Goal: Information Seeking & Learning: Learn about a topic

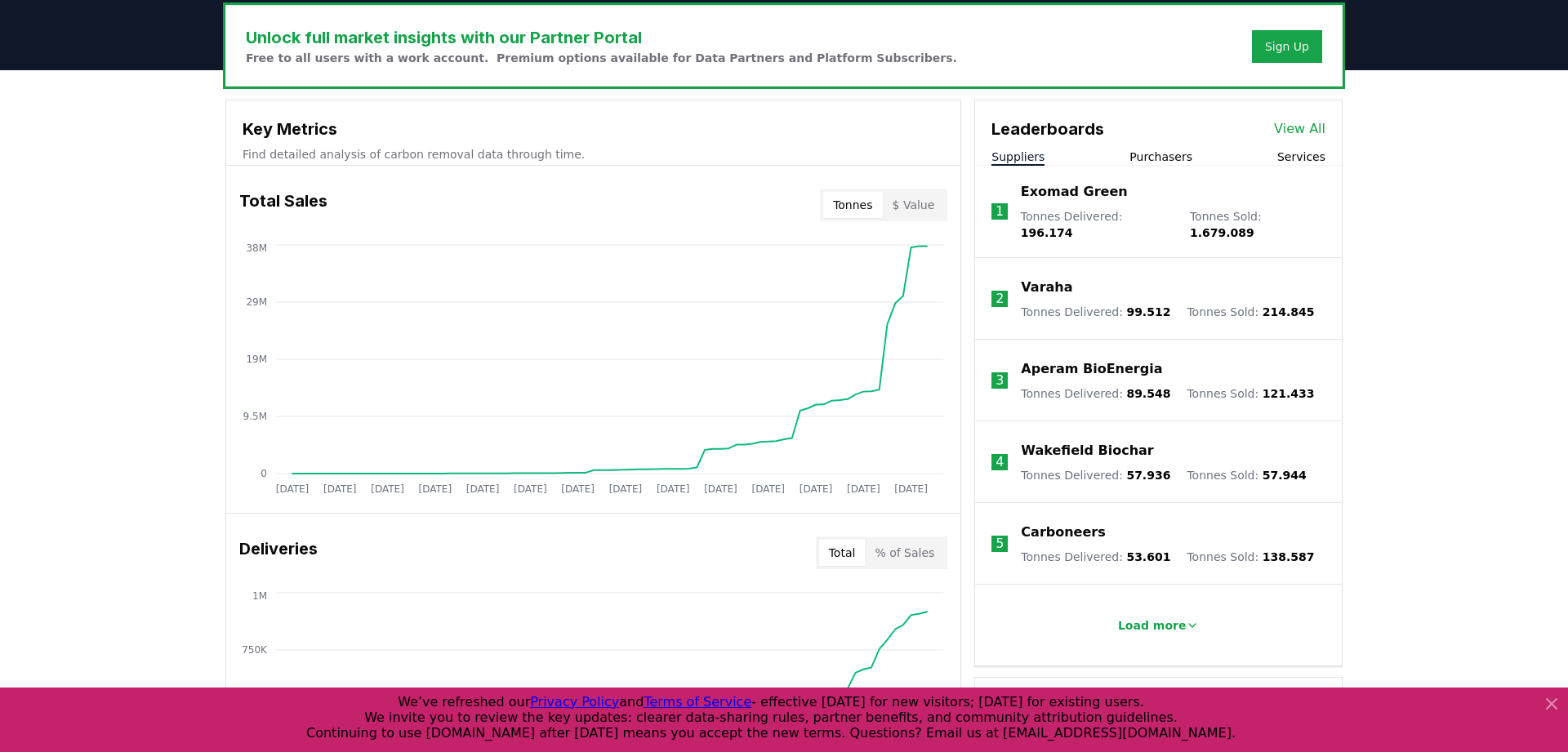
scroll to position [583, 0]
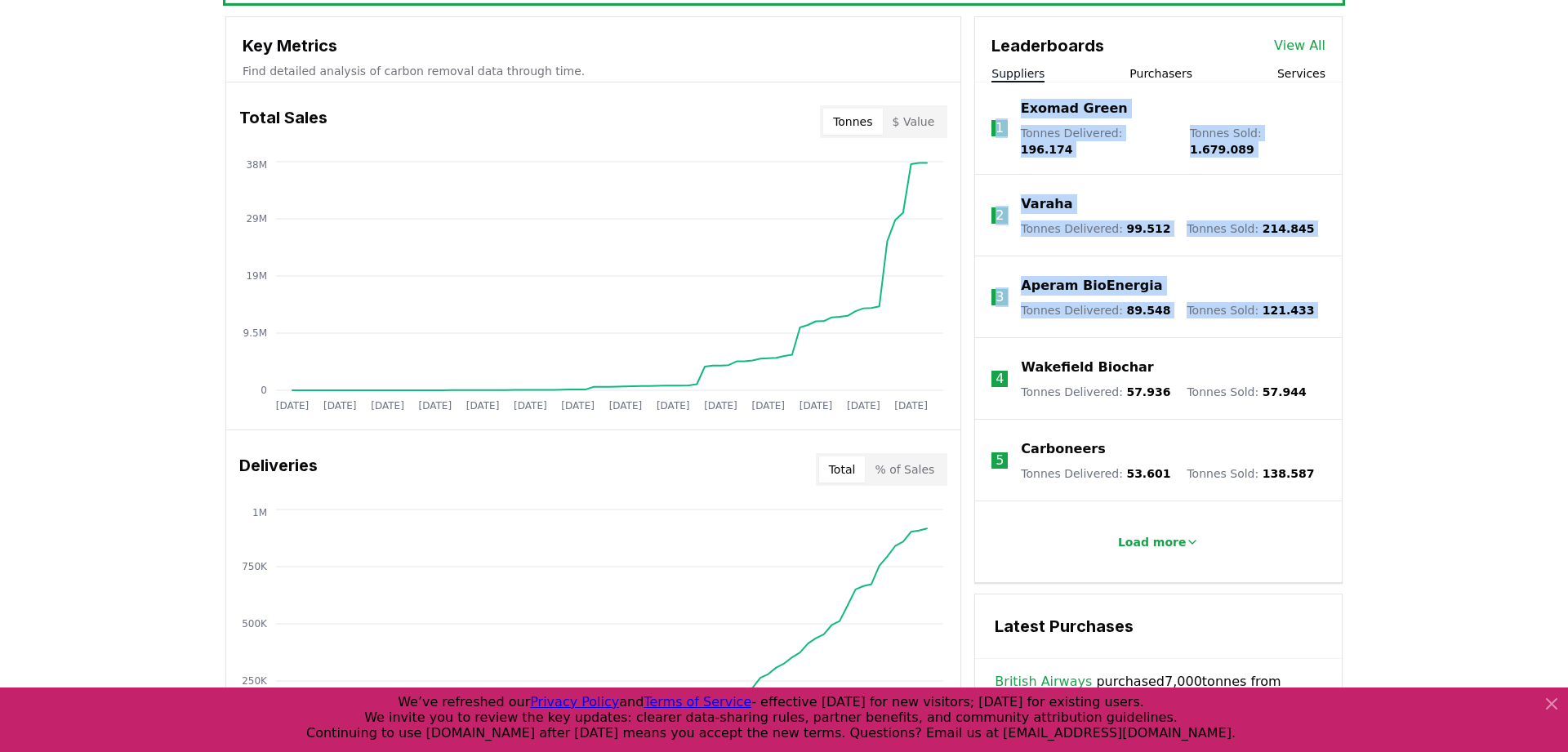
drag, startPoint x: 557, startPoint y: 343, endPoint x: 488, endPoint y: 479, distance: 152.5
click at [919, 380] on icon "Jan 2019 Jul 2019 Jan 2020 Jul 2020 Jan 2021 Jul 2021 Jan 2022 Jul 2022 Jan 202…" at bounding box center [587, 288] width 721 height 261
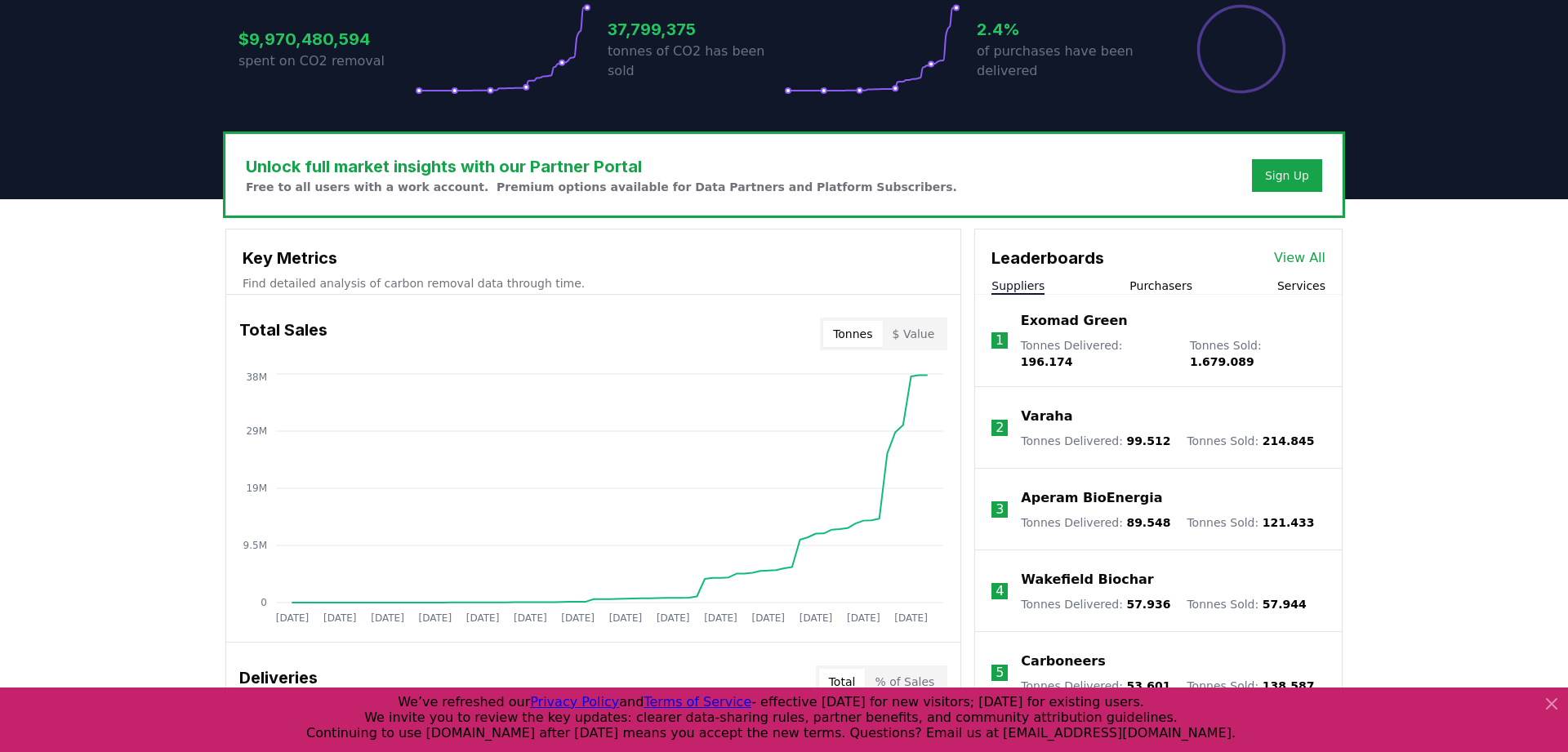
scroll to position [0, 0]
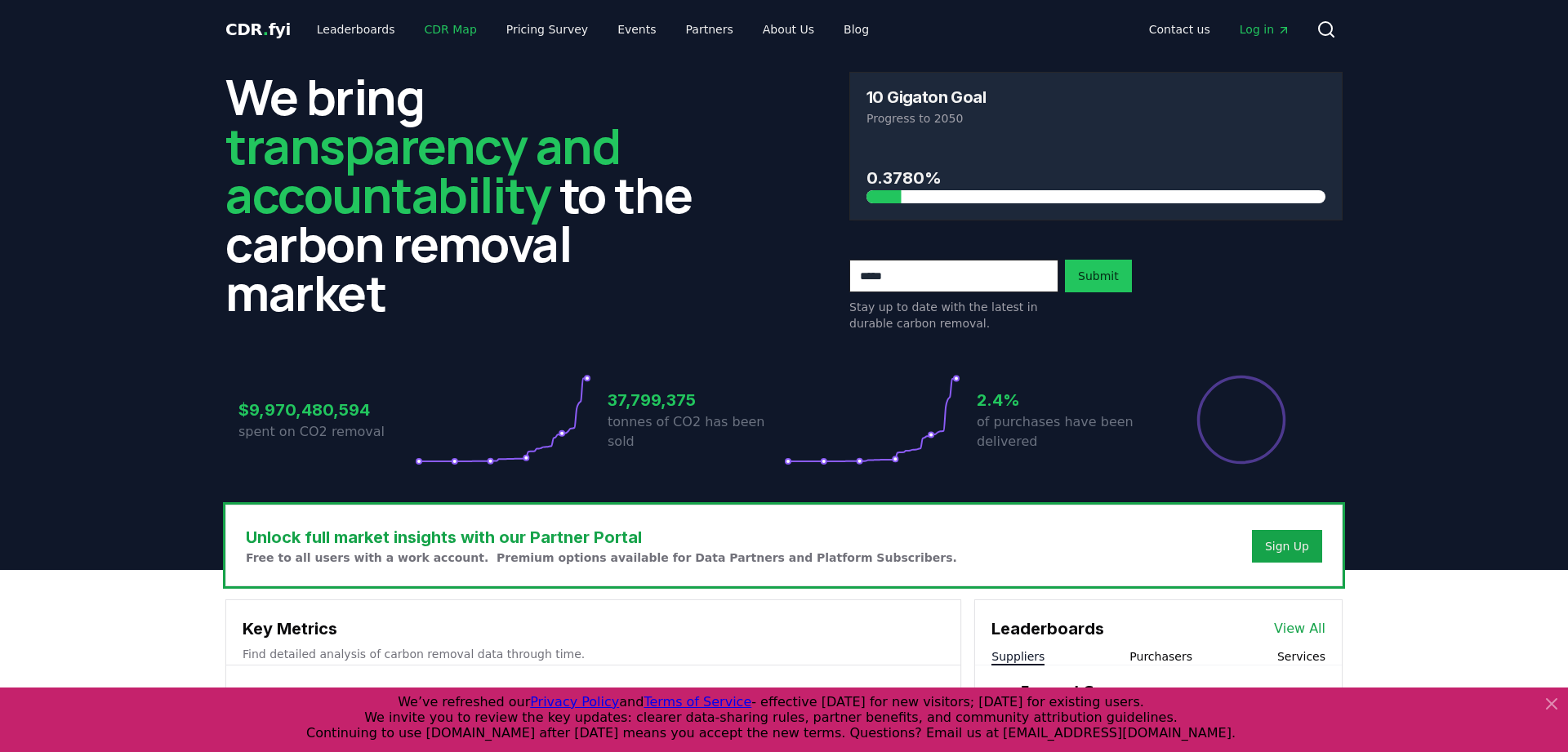
click at [425, 30] on link "CDR Map" at bounding box center [451, 30] width 79 height 30
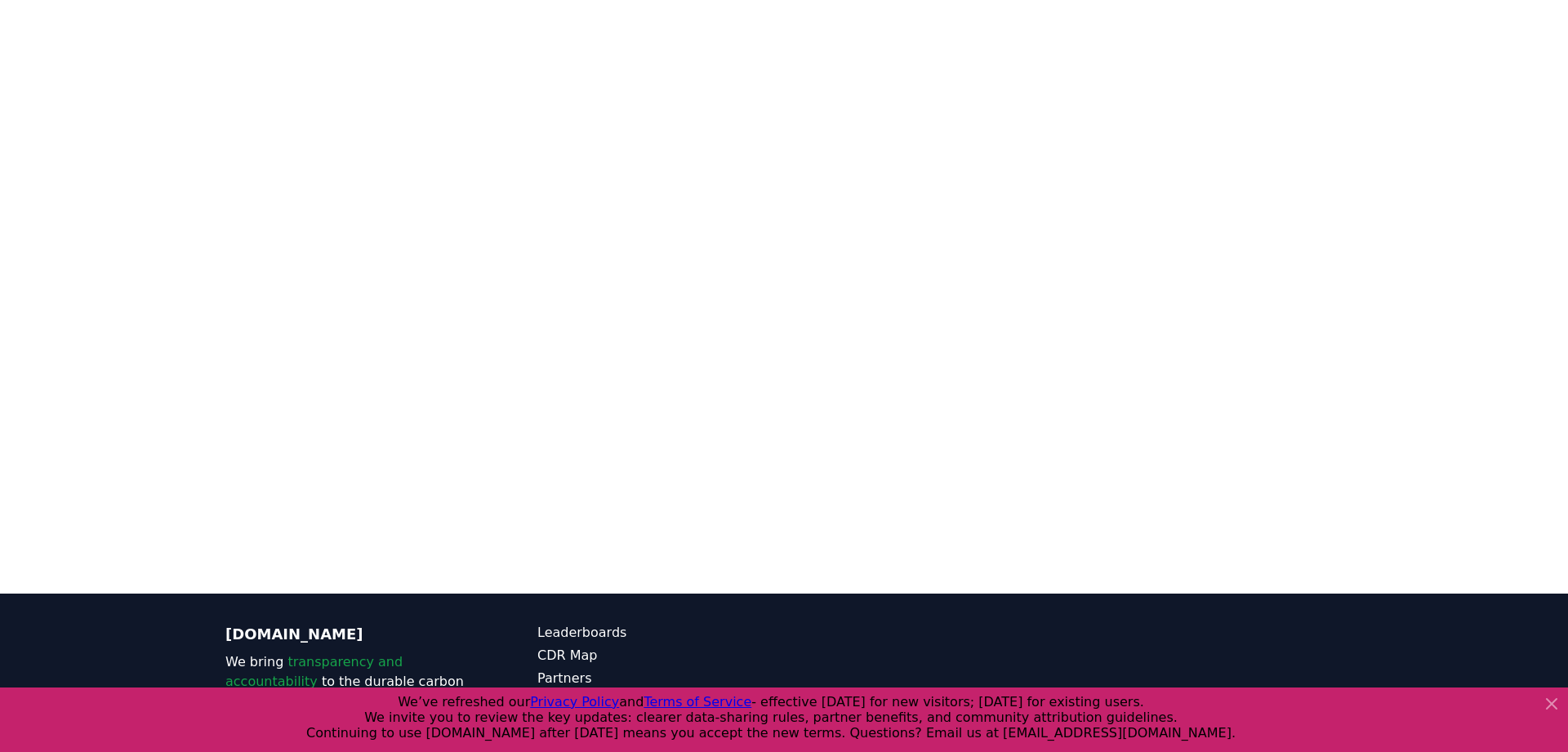
scroll to position [500, 0]
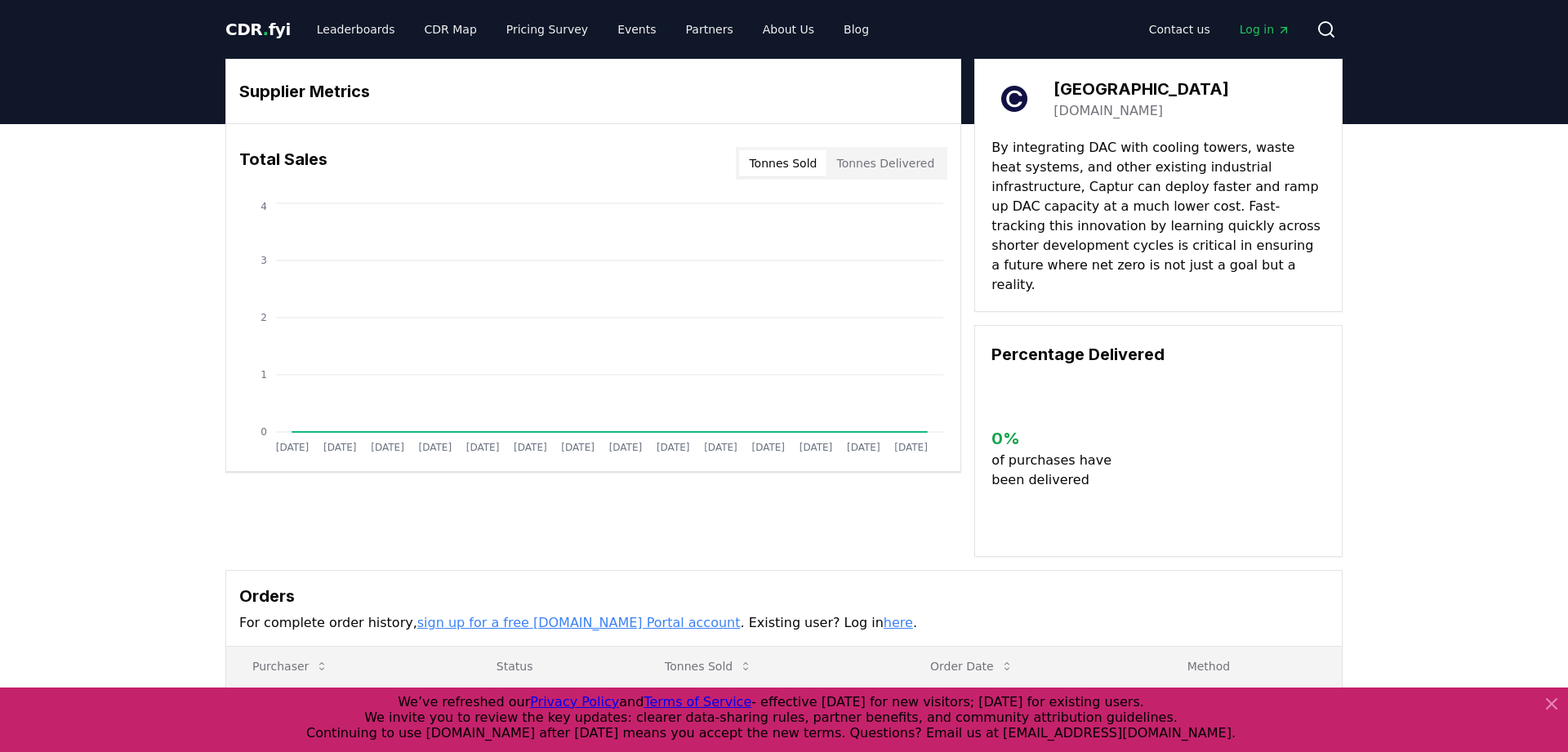
click at [1102, 111] on link "capturtower.com" at bounding box center [1108, 111] width 109 height 20
drag, startPoint x: 1082, startPoint y: 93, endPoint x: 1051, endPoint y: 85, distance: 32.0
click at [1051, 85] on div "Captur Tower capturtower.com" at bounding box center [1158, 99] width 334 height 45
copy h3 "Captur Tower"
click at [1557, 398] on div "Supplier Metrics Total Sales Tonnes Sold Tonnes Delivered Jan 2019 Jul 2019 Jan…" at bounding box center [784, 477] width 1568 height 707
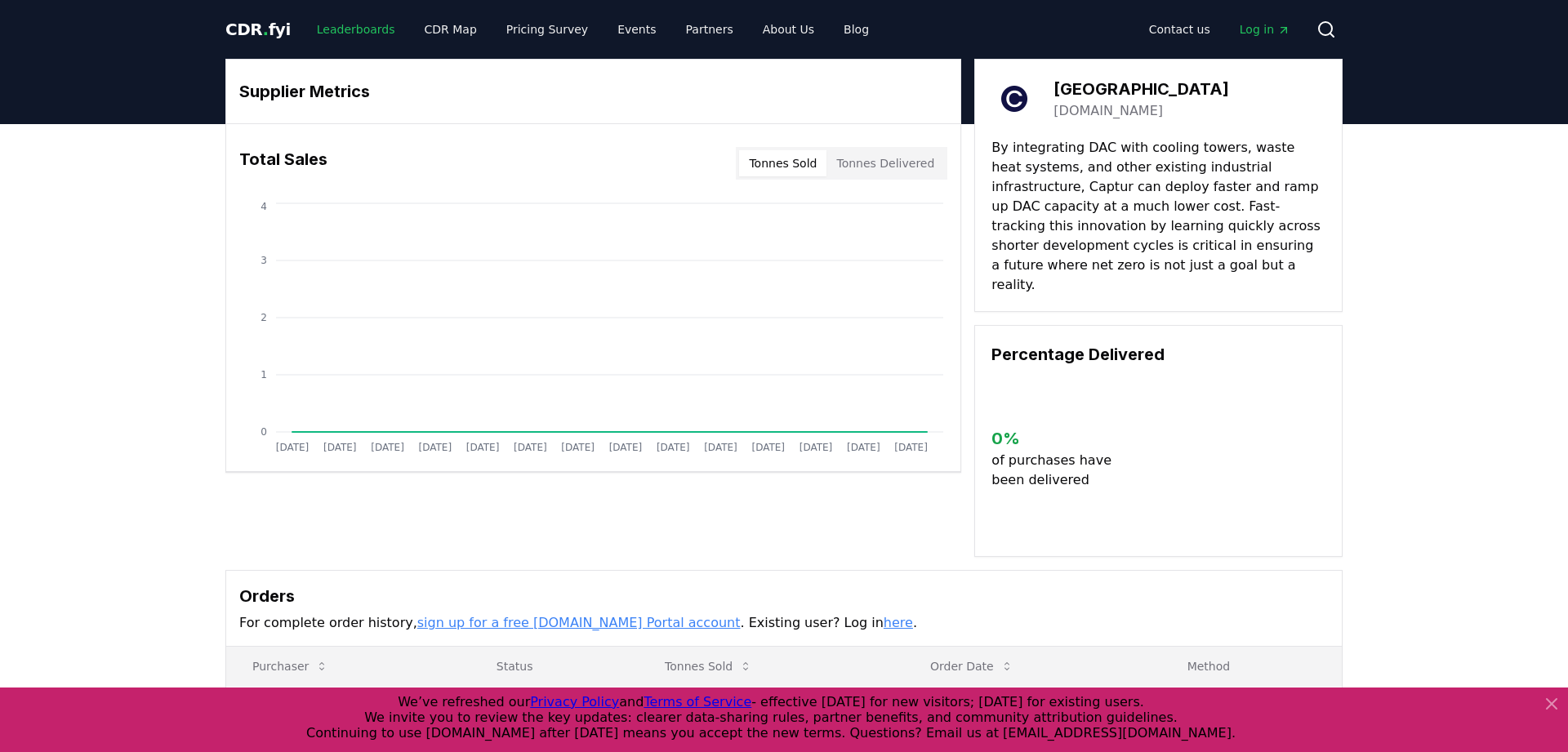
click at [355, 34] on link "Leaderboards" at bounding box center [356, 30] width 104 height 30
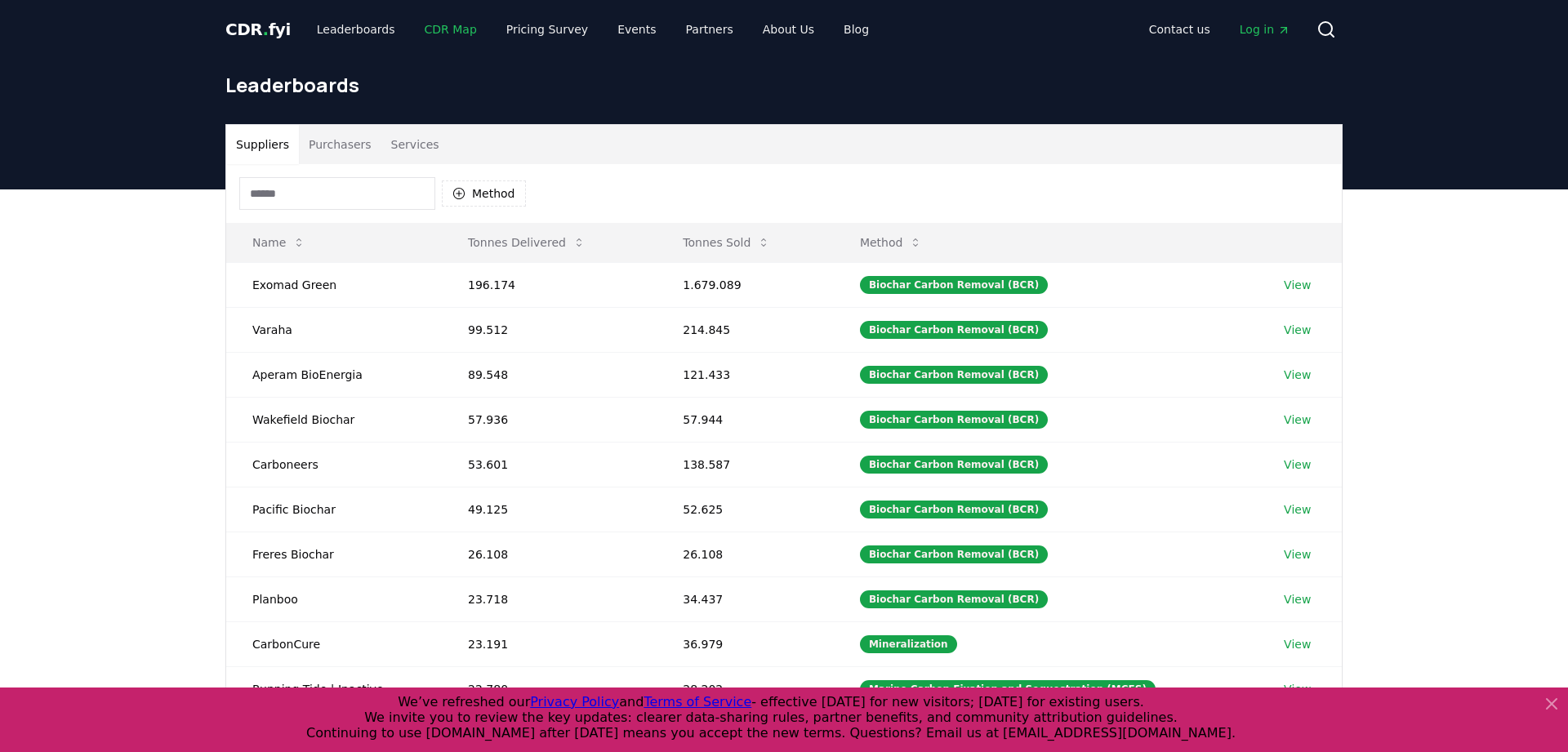
click at [451, 27] on link "CDR Map" at bounding box center [451, 30] width 79 height 30
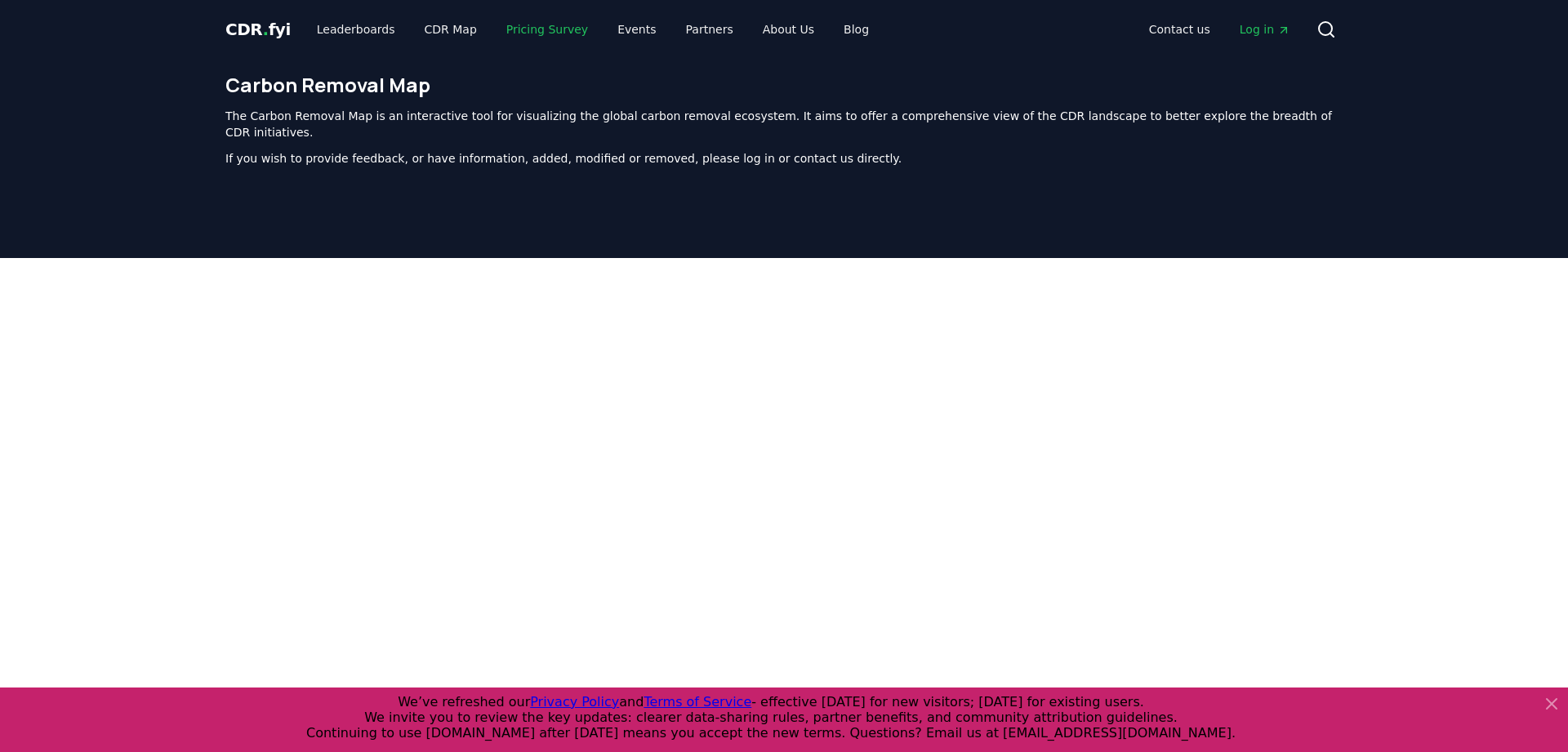
click at [503, 29] on link "Pricing Survey" at bounding box center [546, 30] width 107 height 30
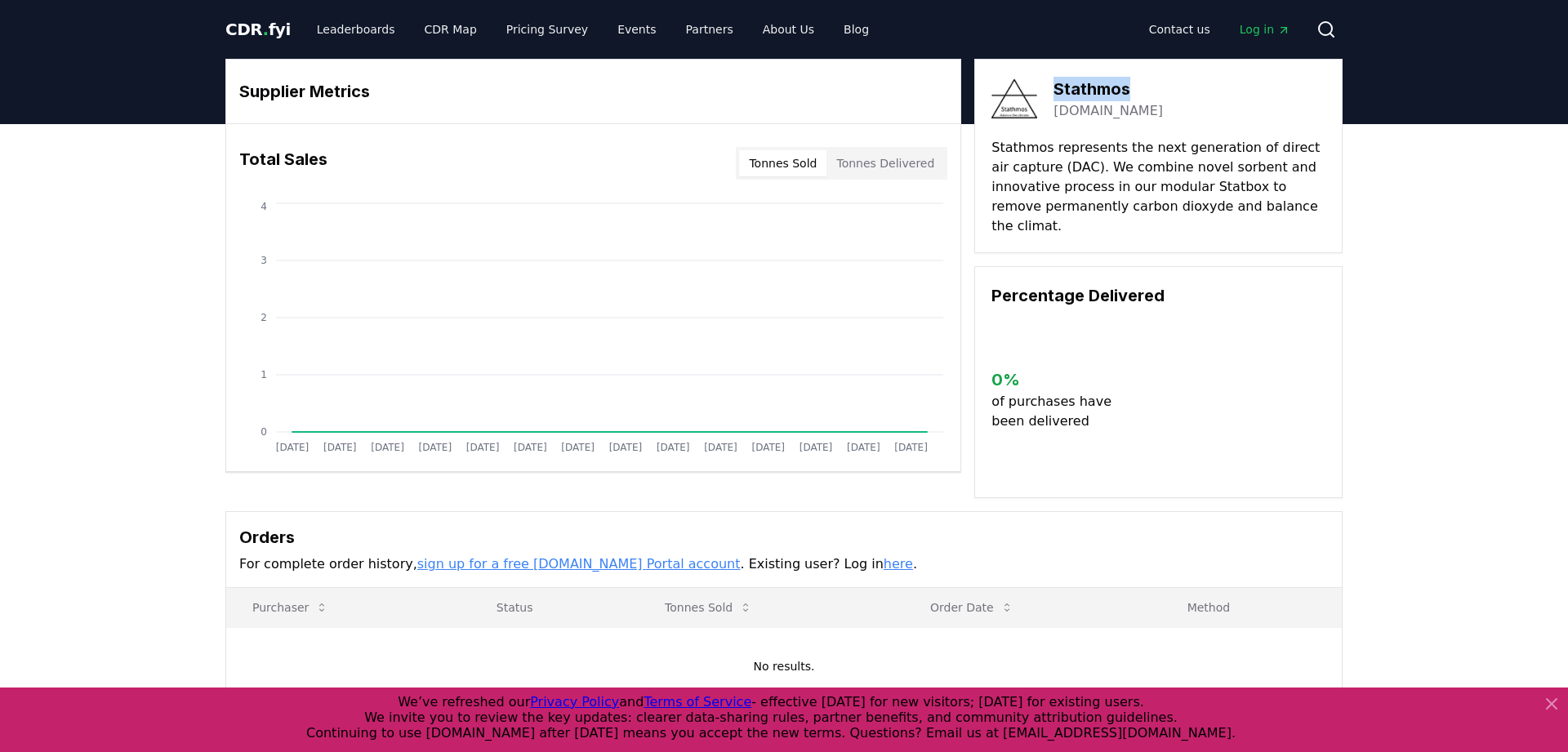
drag, startPoint x: 1139, startPoint y: 87, endPoint x: 1053, endPoint y: 84, distance: 86.1
click at [1053, 84] on div "Stathmos stathmos.earth" at bounding box center [1158, 99] width 334 height 45
copy h3 "Stathmos"
drag, startPoint x: 1143, startPoint y: 113, endPoint x: 1057, endPoint y: 117, distance: 86.1
click at [1057, 117] on div "Stathmos stathmos.earth" at bounding box center [1158, 99] width 334 height 45
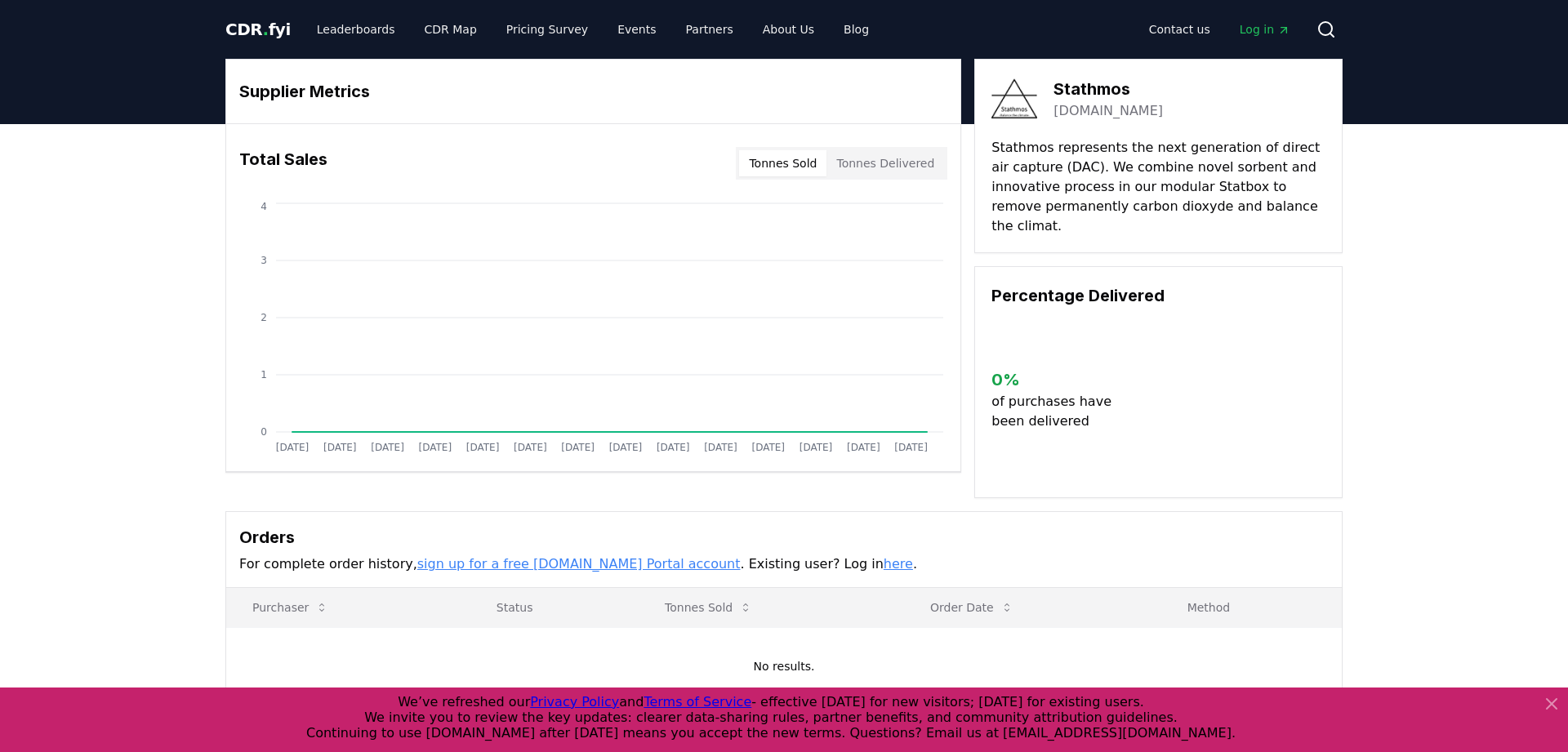
click at [1155, 103] on div "Stathmos stathmos.earth" at bounding box center [1158, 99] width 334 height 45
drag, startPoint x: 1150, startPoint y: 123, endPoint x: 1055, endPoint y: 122, distance: 95.0
click at [1055, 122] on div "Stathmos stathmos.earth Stathmos represents the next generation of direct air c…" at bounding box center [1158, 156] width 369 height 194
copy link "stathmos.earth"
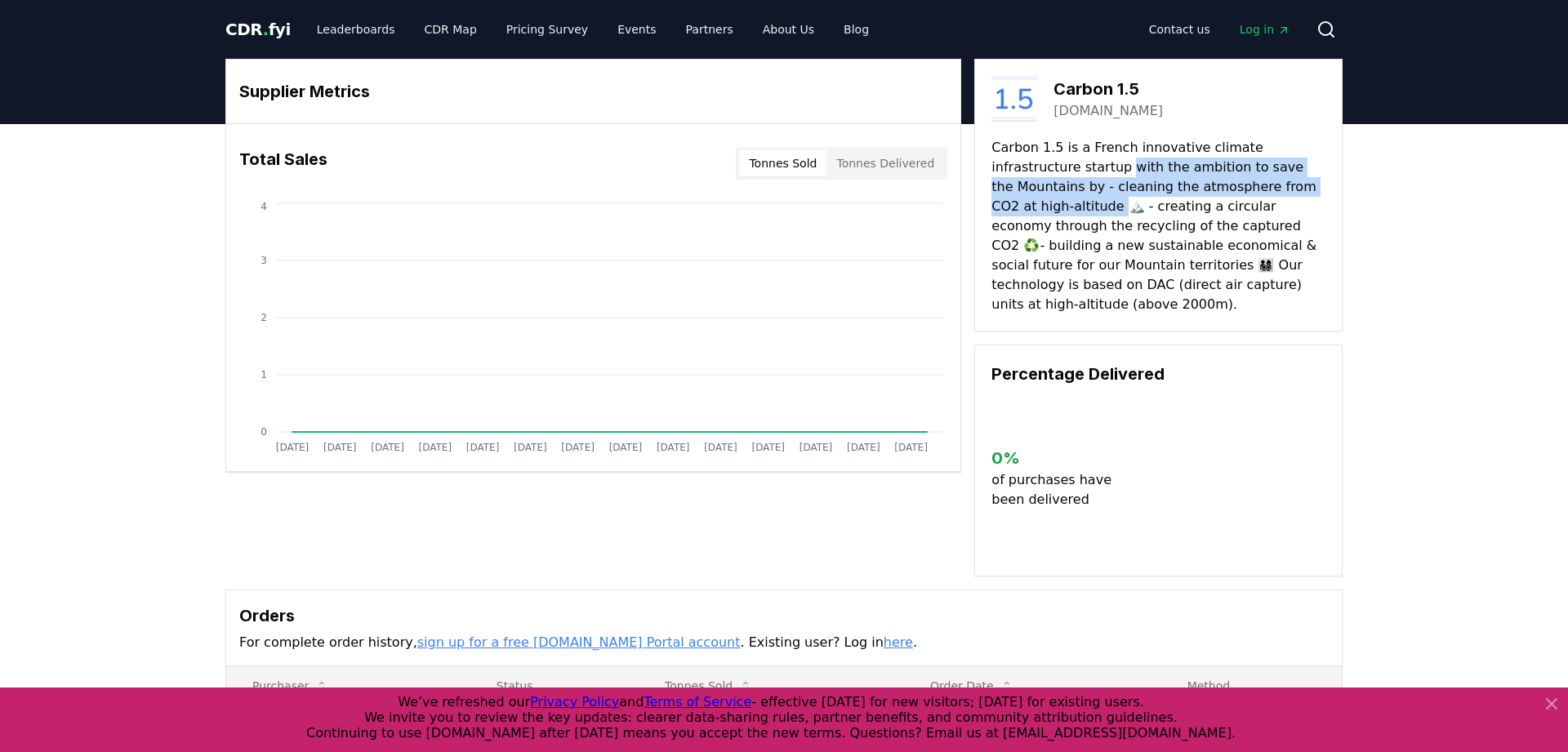
drag, startPoint x: 1036, startPoint y: 168, endPoint x: 1299, endPoint y: 185, distance: 263.5
click at [1299, 185] on p "Carbon 1.5 is a French innovative climate infrastructure startup with the ambit…" at bounding box center [1158, 226] width 334 height 176
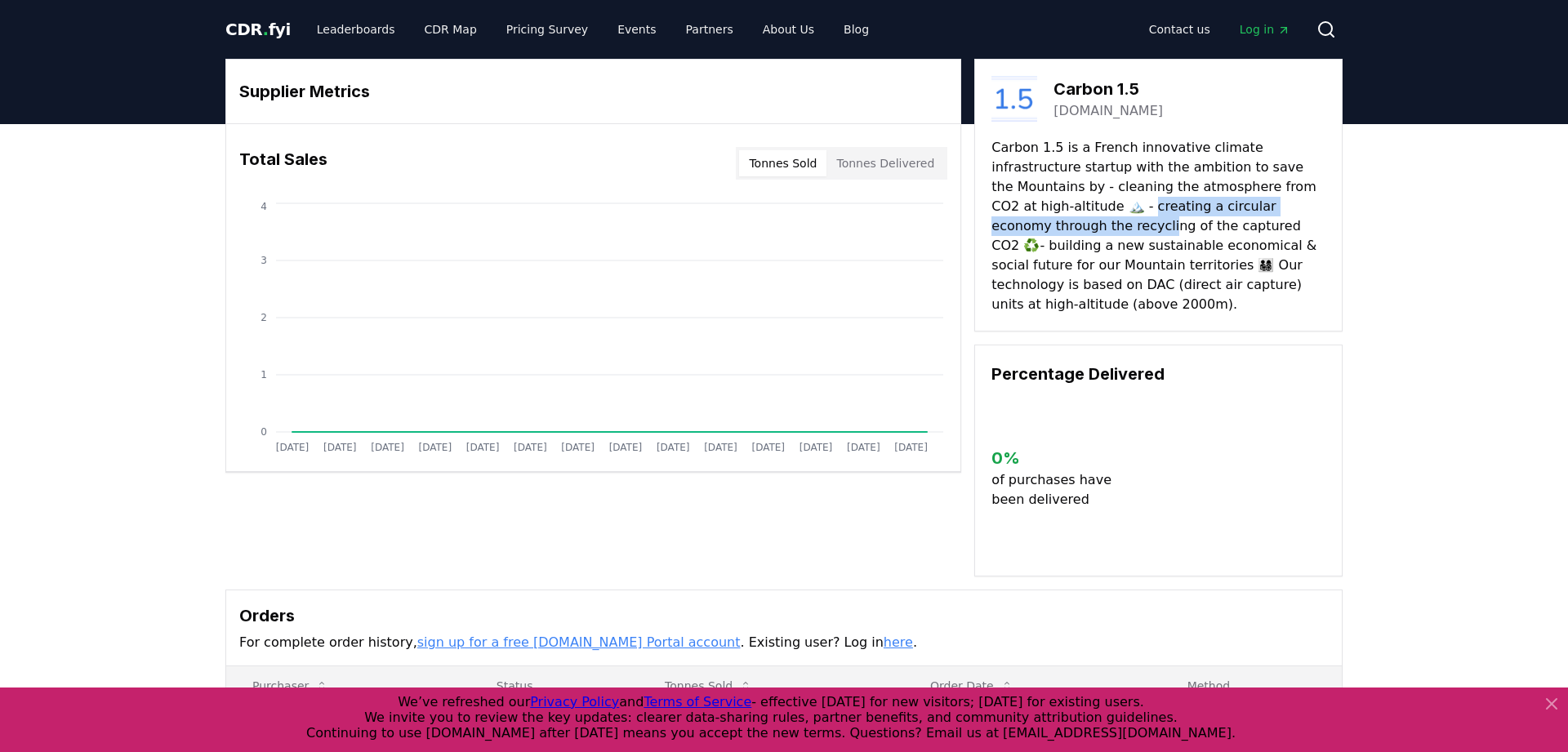
drag, startPoint x: 999, startPoint y: 207, endPoint x: 1280, endPoint y: 203, distance: 281.0
click at [1280, 203] on p "Carbon 1.5 is a French innovative climate infrastructure startup with the ambit…" at bounding box center [1158, 226] width 334 height 176
drag, startPoint x: 1144, startPoint y: 89, endPoint x: 1056, endPoint y: 88, distance: 88.0
click at [1056, 88] on div "Carbon 1.5 carbon15.eu" at bounding box center [1158, 99] width 334 height 45
copy h3 "Carbon 1.5"
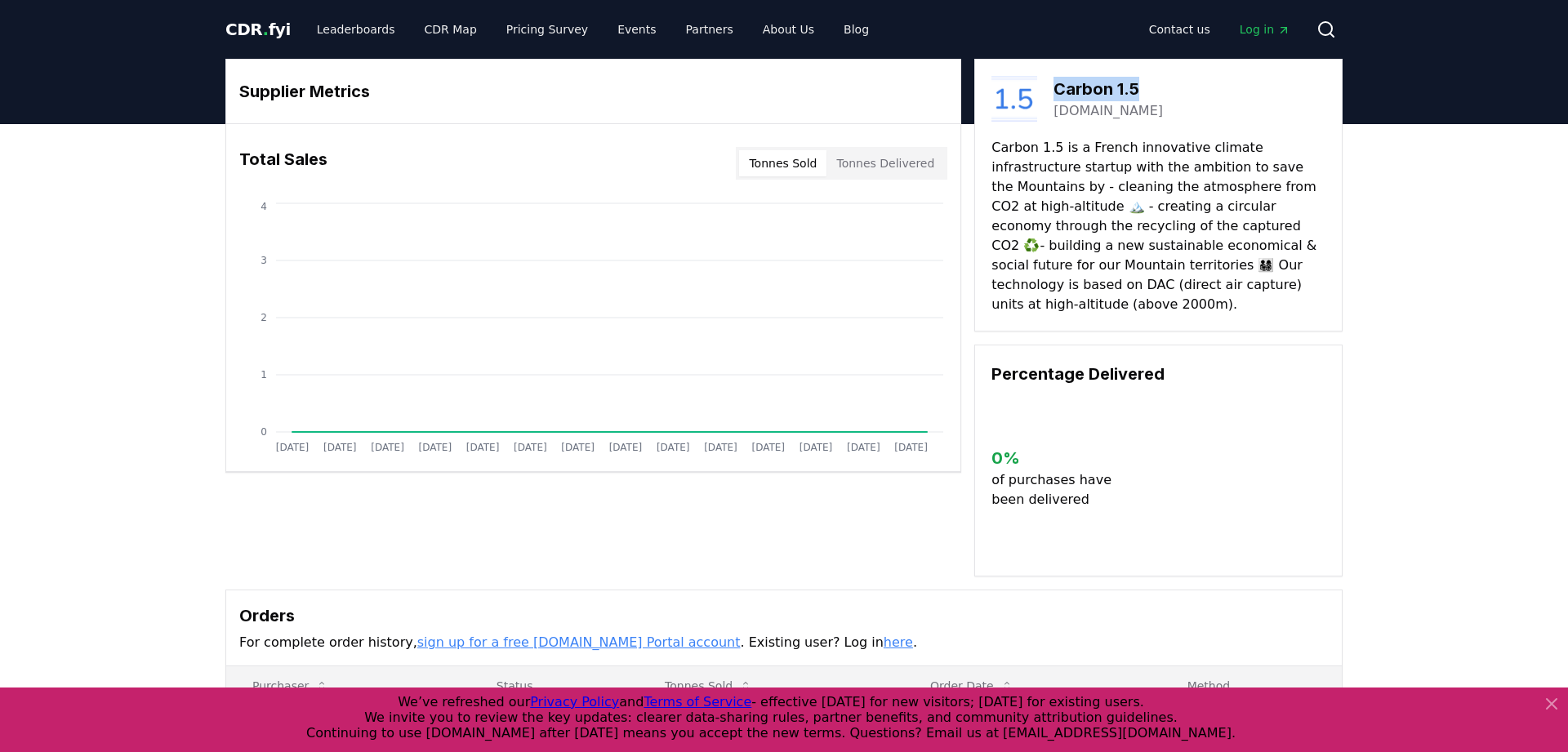
click at [1076, 108] on link "carbon15.eu" at bounding box center [1108, 111] width 109 height 20
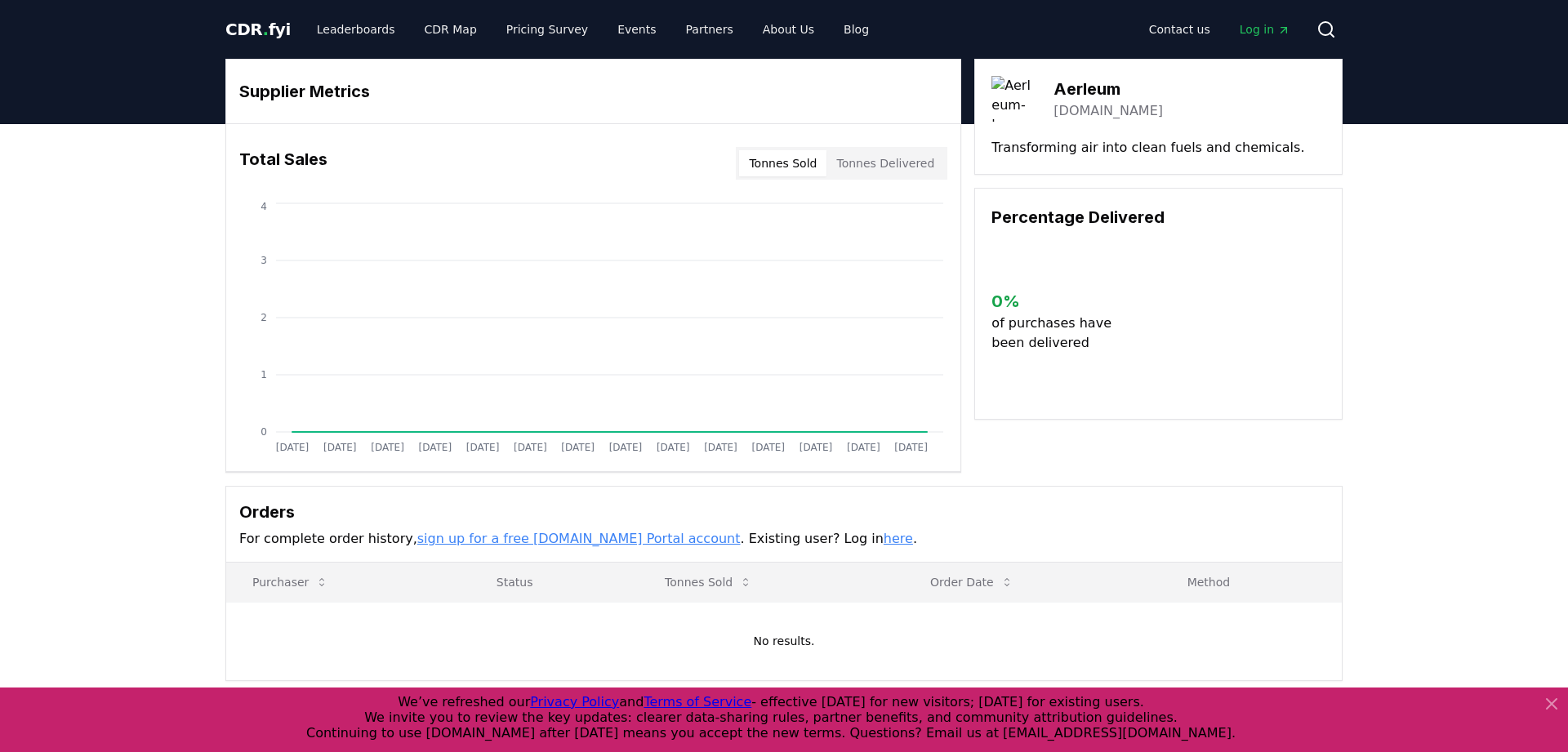
click at [1078, 112] on link "[DOMAIN_NAME]" at bounding box center [1108, 111] width 109 height 20
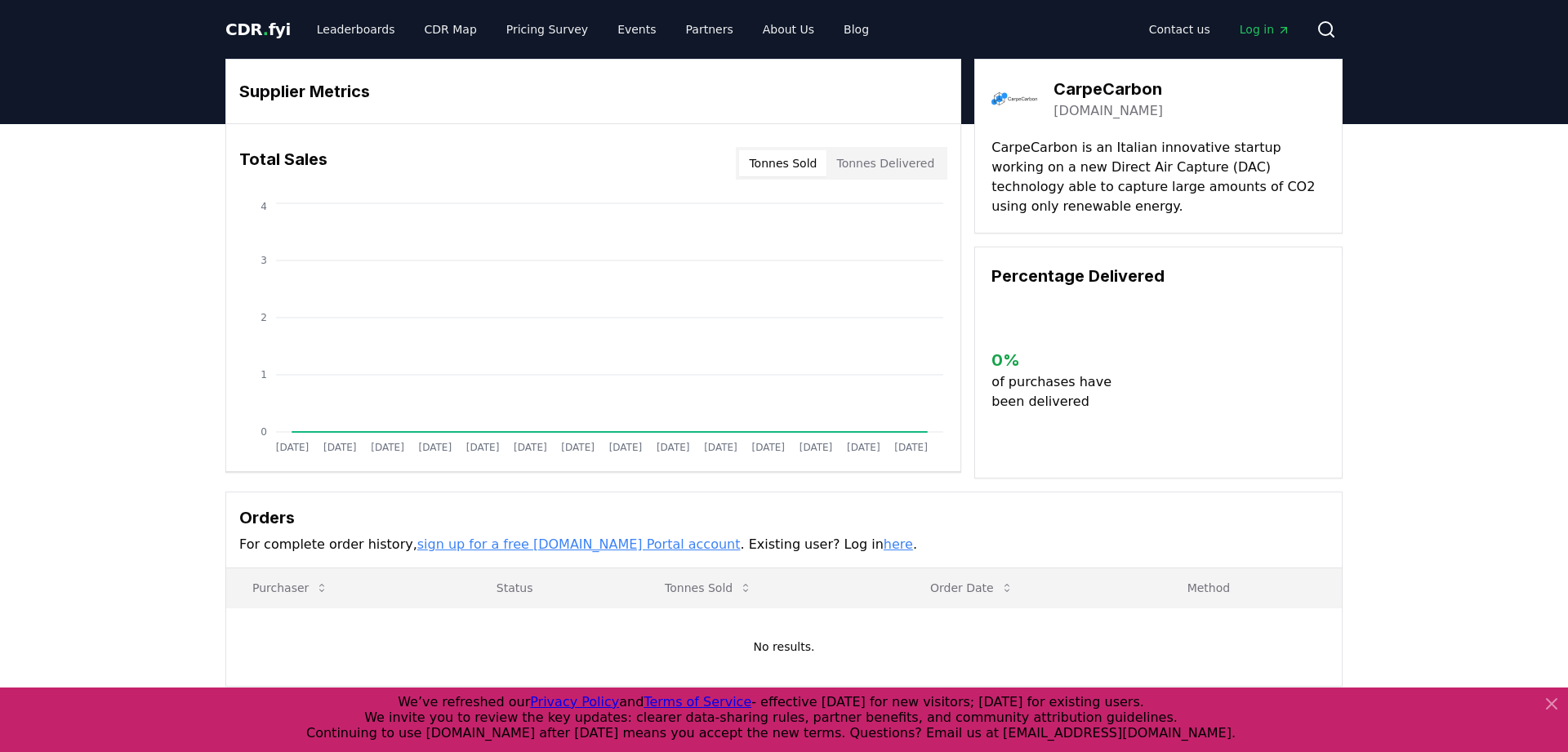
click at [1092, 112] on link "carpecarbon.com" at bounding box center [1108, 111] width 109 height 20
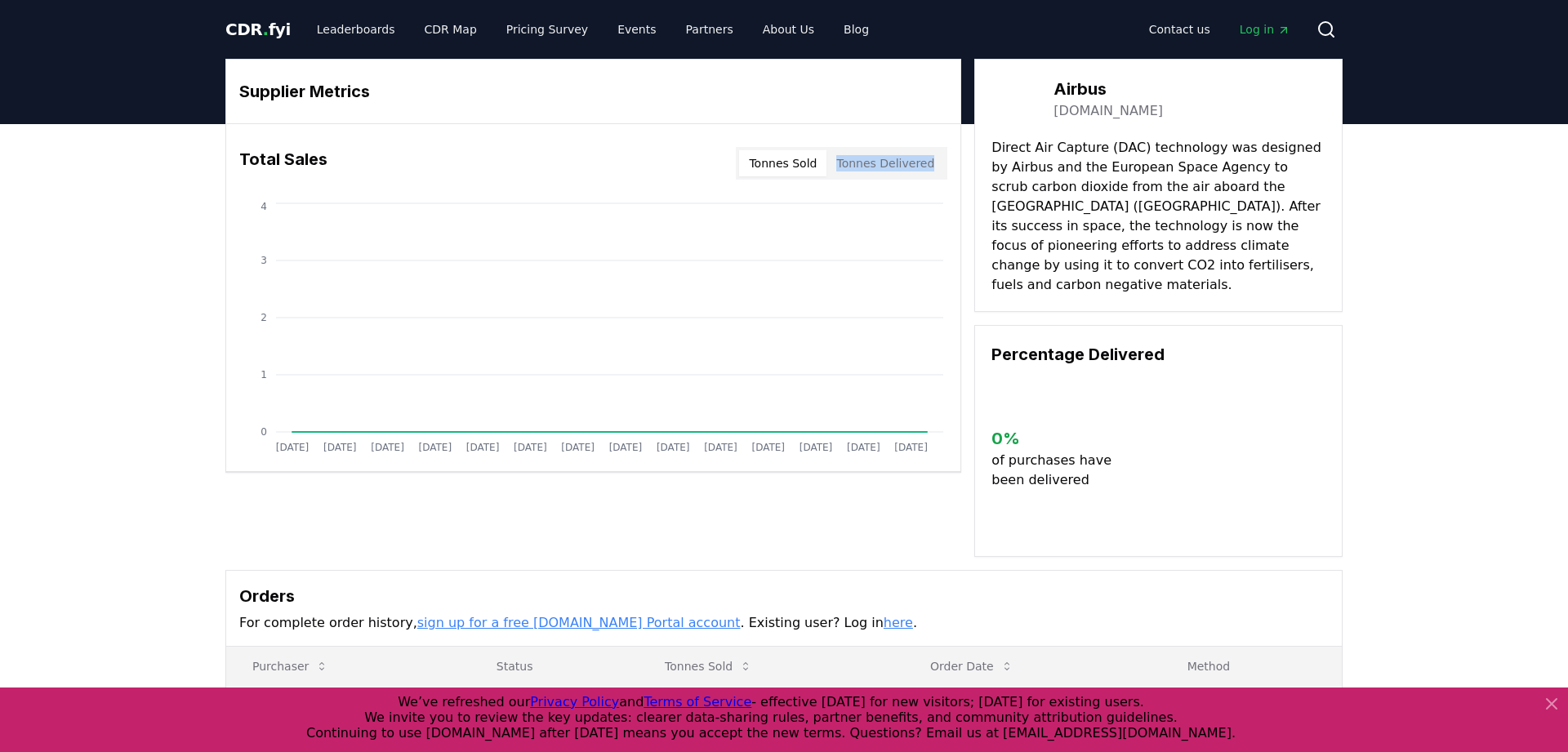
drag, startPoint x: 1274, startPoint y: 274, endPoint x: 964, endPoint y: 131, distance: 341.4
click at [964, 131] on div "Supplier Metrics Total Sales Tonnes Sold Tonnes Delivered [DATE] [DATE] [DATE] …" at bounding box center [784, 308] width 1117 height 498
click at [1098, 197] on p "Direct Air Capture (DAC) technology was designed by Airbus and the European Spa…" at bounding box center [1158, 216] width 334 height 157
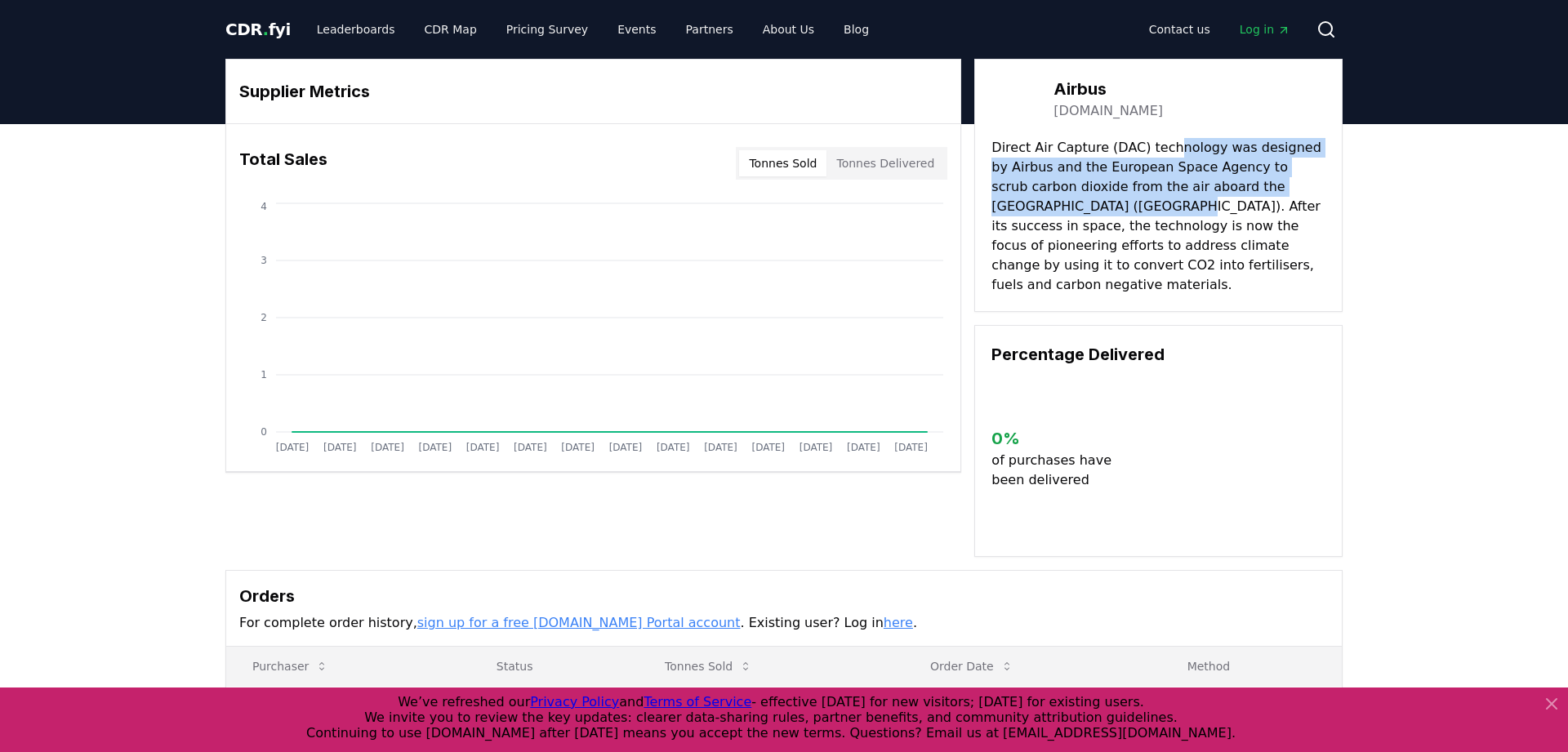
drag, startPoint x: 1038, startPoint y: 198, endPoint x: 1165, endPoint y: 141, distance: 139.2
click at [1165, 141] on p "Direct Air Capture (DAC) technology was designed by Airbus and the European Spa…" at bounding box center [1158, 216] width 334 height 157
click at [1212, 185] on p "Direct Air Capture (DAC) technology was designed by Airbus and the European Spa…" at bounding box center [1158, 216] width 334 height 157
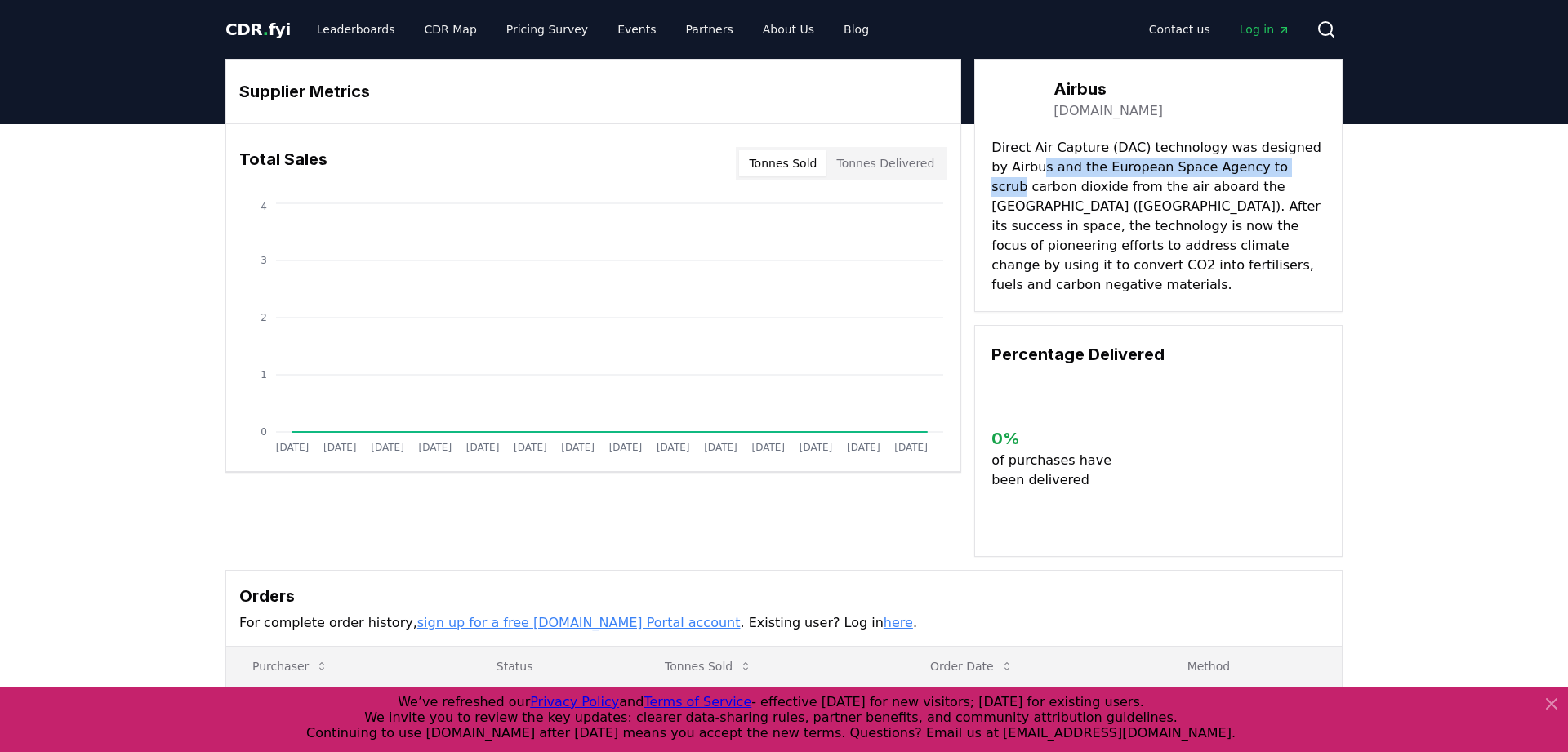
drag, startPoint x: 1027, startPoint y: 164, endPoint x: 1276, endPoint y: 164, distance: 249.0
click at [1276, 164] on p "Direct Air Capture (DAC) technology was designed by Airbus and the European Spa…" at bounding box center [1158, 216] width 334 height 157
drag, startPoint x: 1036, startPoint y: 191, endPoint x: 1226, endPoint y: 187, distance: 190.0
click at [1226, 187] on p "Direct Air Capture (DAC) technology was designed by Airbus and the European Spa…" at bounding box center [1158, 216] width 334 height 157
click at [1227, 185] on p "Direct Air Capture (DAC) technology was designed by Airbus and the European Spa…" at bounding box center [1158, 216] width 334 height 157
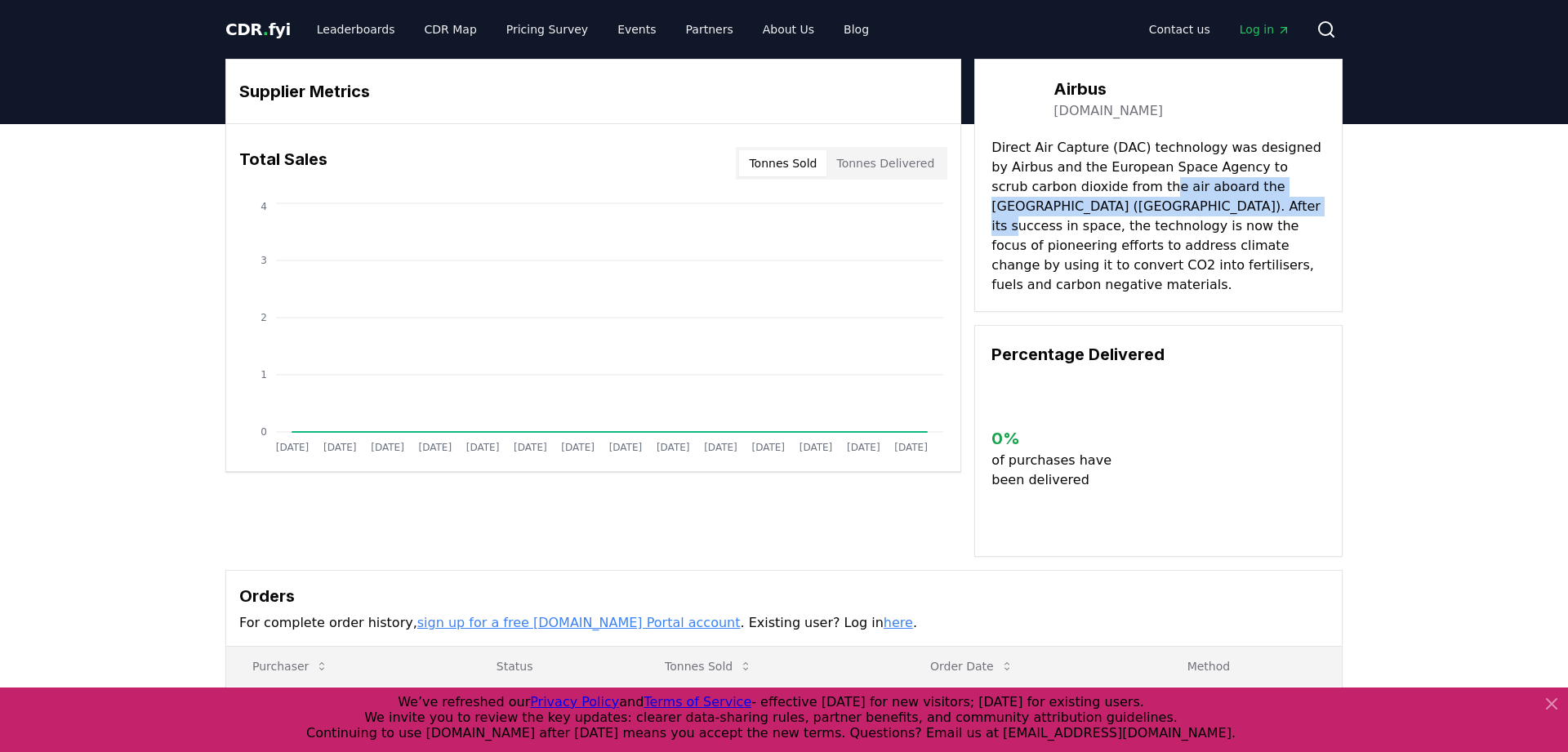
drag, startPoint x: 1082, startPoint y: 189, endPoint x: 1149, endPoint y: 208, distance: 69.6
click at [1149, 208] on p "Direct Air Capture (DAC) technology was designed by Airbus and the European Spa…" at bounding box center [1158, 216] width 334 height 157
click at [1182, 211] on p "Direct Air Capture (DAC) technology was designed by Airbus and the European Spa…" at bounding box center [1158, 216] width 334 height 157
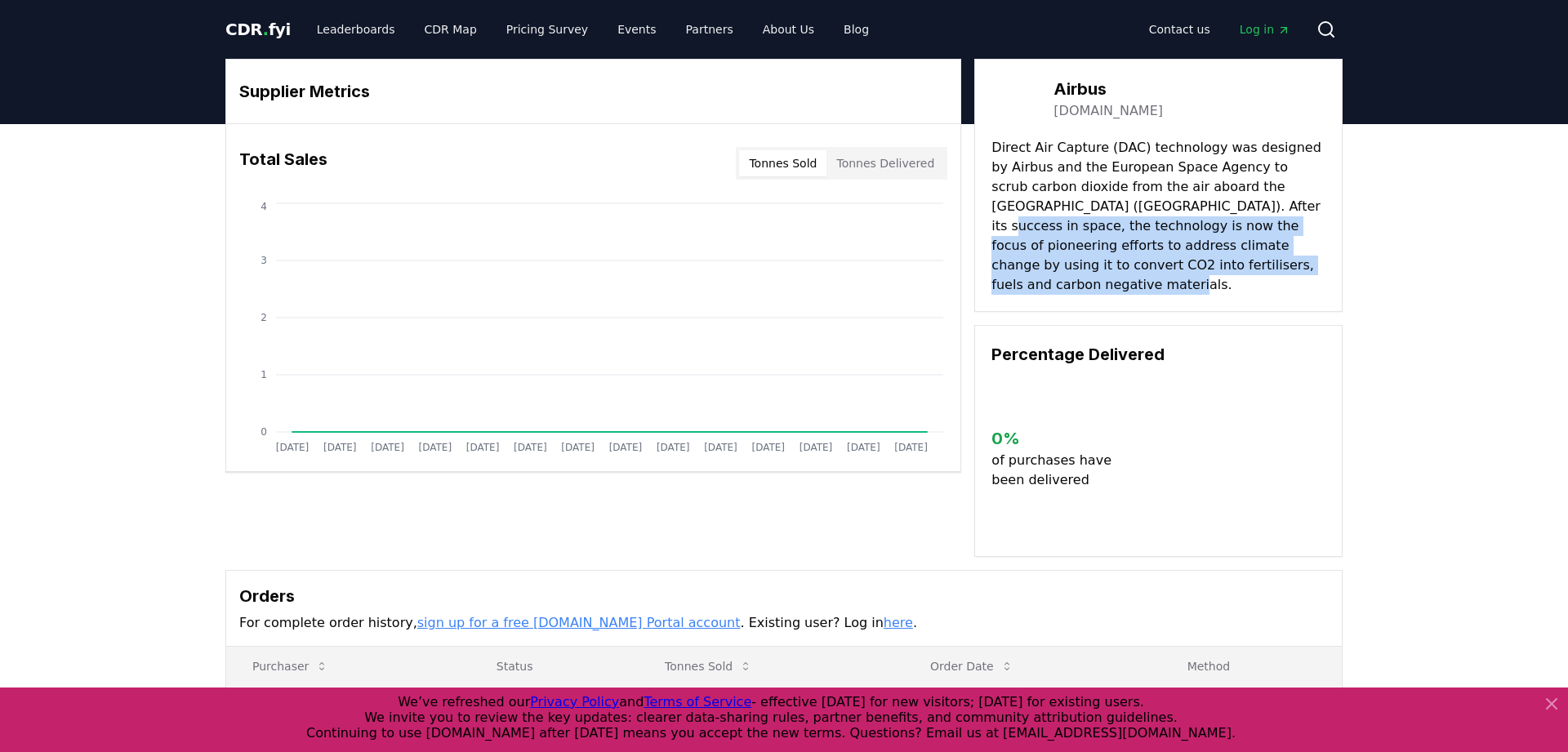
drag, startPoint x: 1149, startPoint y: 204, endPoint x: 1179, endPoint y: 275, distance: 77.1
click at [1179, 275] on div "Airbus [DOMAIN_NAME] Direct Air Capture (DAC) technology was designed by Airbus…" at bounding box center [1158, 185] width 369 height 253
